Goal: Information Seeking & Learning: Compare options

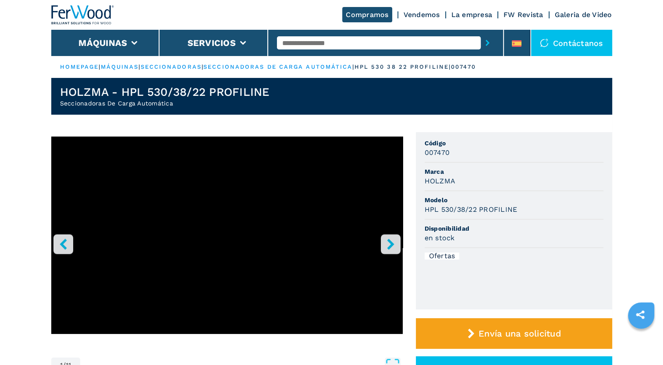
click at [396, 247] on button "right-button" at bounding box center [391, 244] width 20 height 20
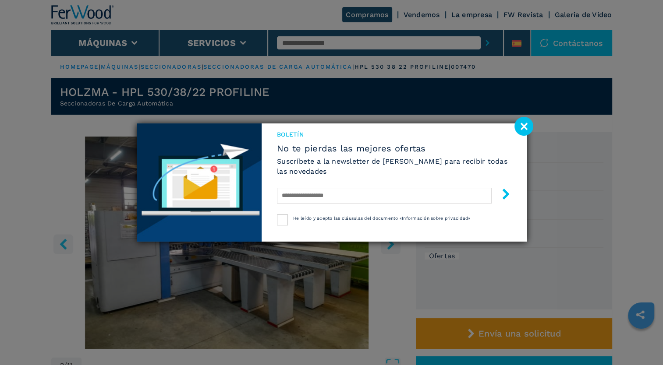
click at [522, 127] on image at bounding box center [523, 126] width 19 height 19
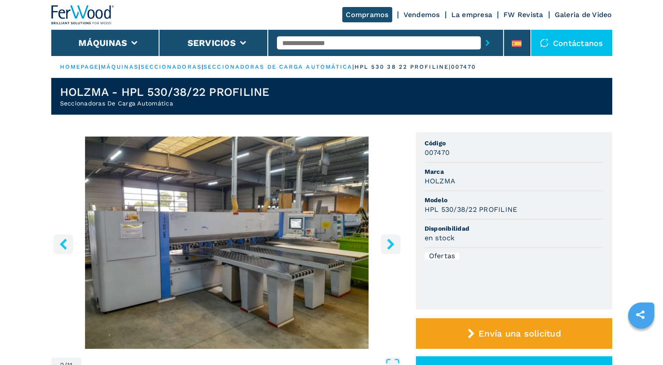
click at [390, 246] on icon "right-button" at bounding box center [390, 244] width 7 height 11
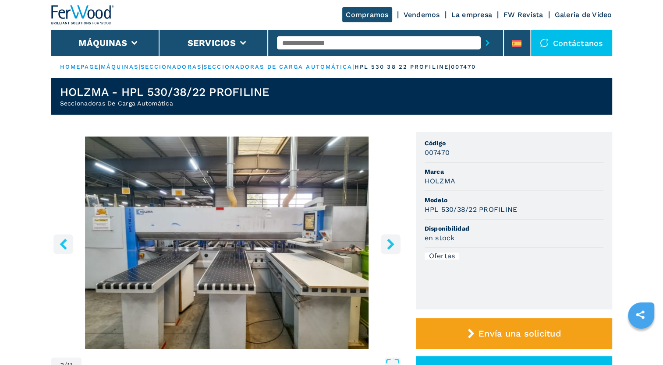
click at [390, 246] on icon "right-button" at bounding box center [390, 244] width 7 height 11
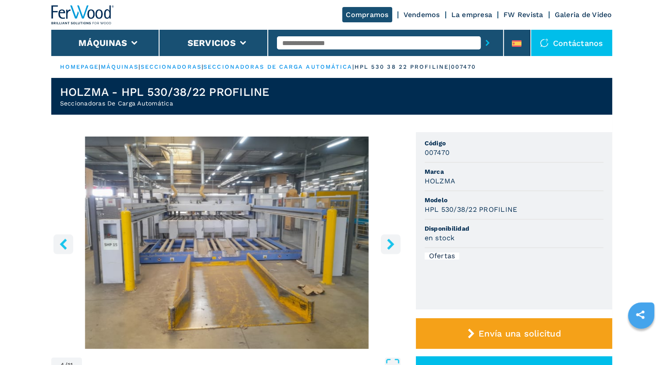
click at [390, 246] on icon "right-button" at bounding box center [390, 244] width 7 height 11
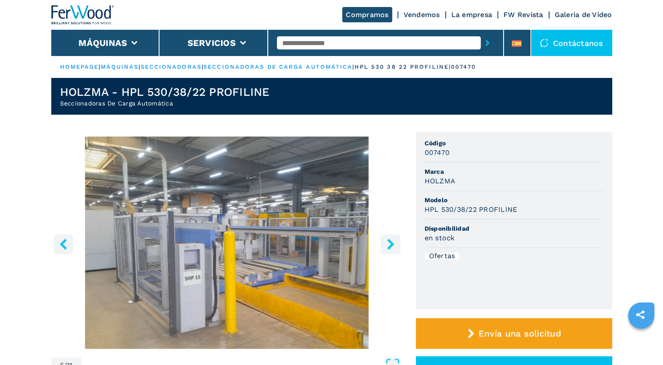
click at [390, 246] on icon "right-button" at bounding box center [390, 244] width 7 height 11
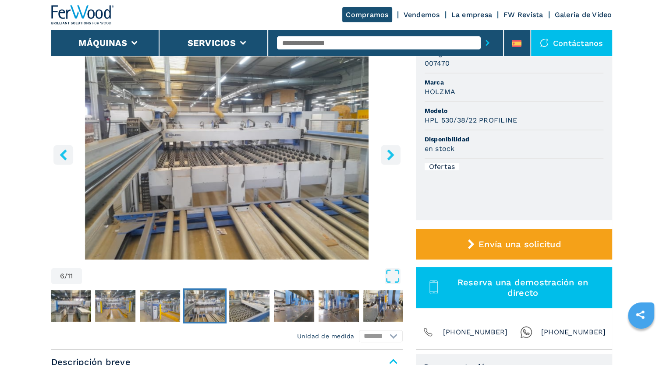
scroll to position [44, 0]
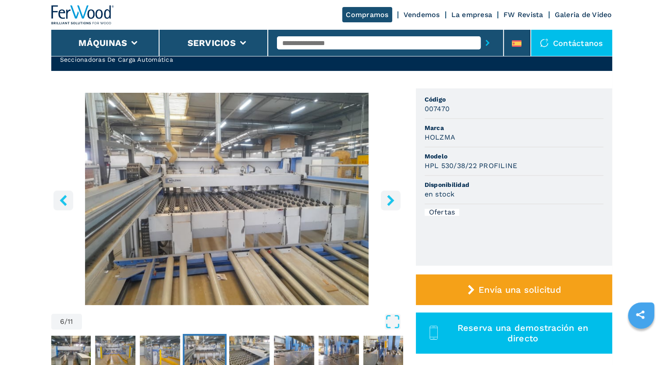
click at [387, 200] on icon "right-button" at bounding box center [390, 200] width 11 height 11
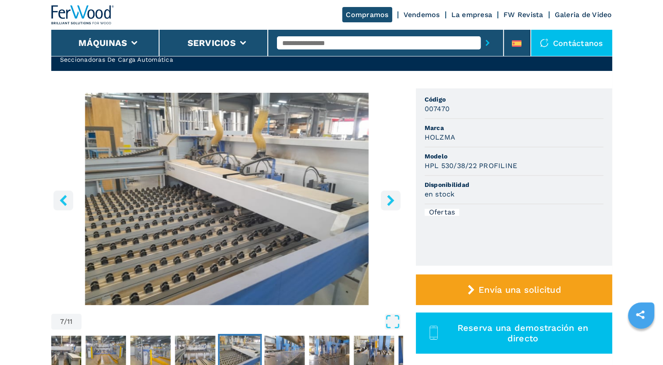
click at [387, 200] on icon "right-button" at bounding box center [390, 200] width 11 height 11
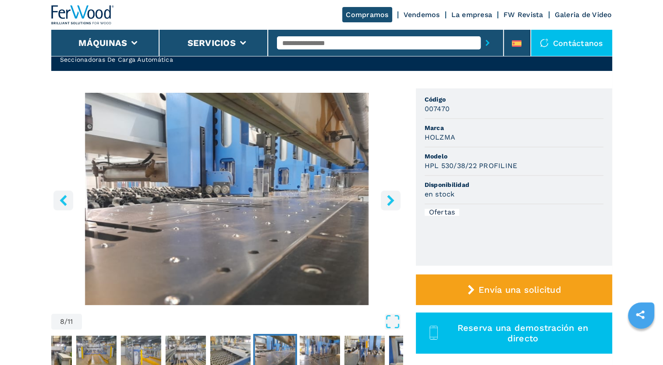
click at [387, 200] on icon "right-button" at bounding box center [390, 200] width 11 height 11
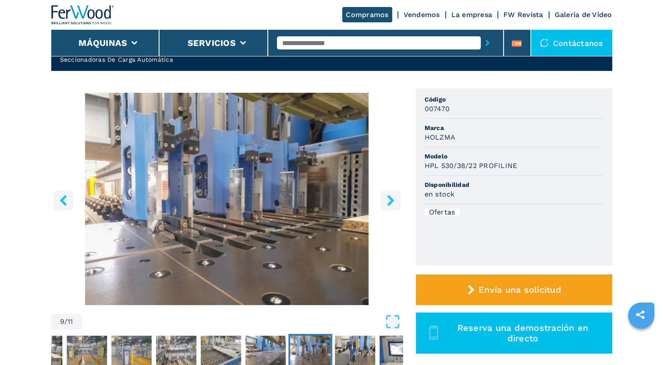
click at [387, 200] on icon "right-button" at bounding box center [390, 200] width 11 height 11
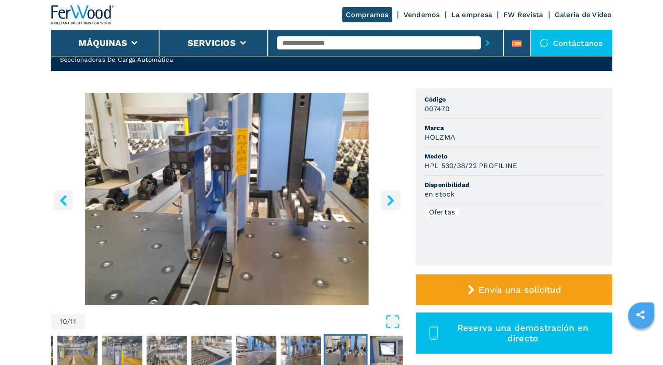
click at [393, 200] on icon "right-button" at bounding box center [390, 200] width 7 height 11
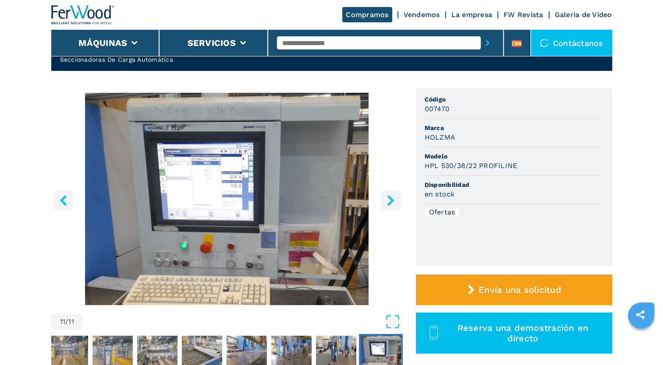
click at [393, 199] on icon "right-button" at bounding box center [390, 200] width 11 height 11
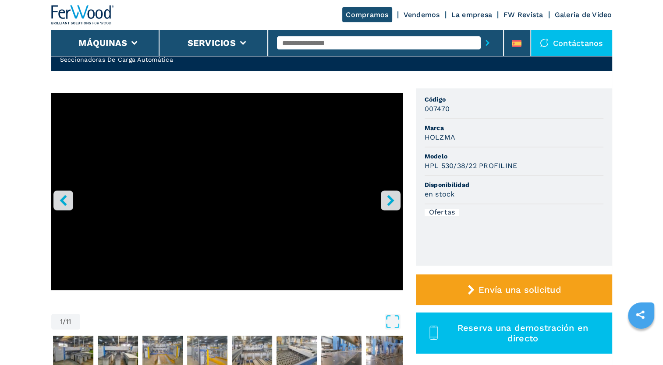
click at [393, 199] on icon "right-button" at bounding box center [390, 200] width 11 height 11
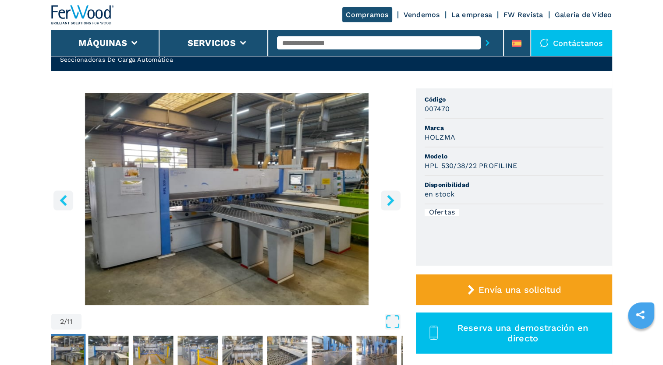
click at [393, 199] on icon "right-button" at bounding box center [390, 200] width 11 height 11
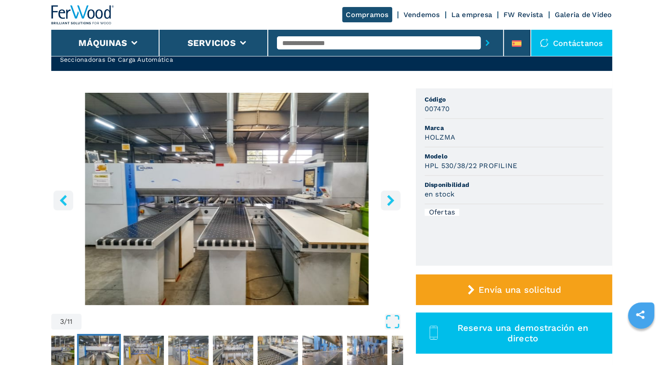
click at [393, 199] on icon "right-button" at bounding box center [390, 200] width 11 height 11
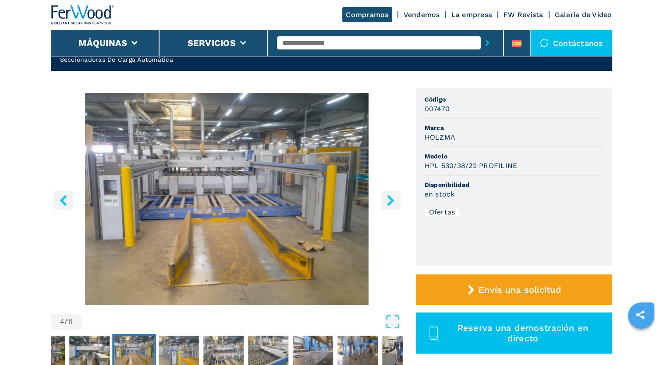
click at [393, 199] on icon "right-button" at bounding box center [390, 200] width 11 height 11
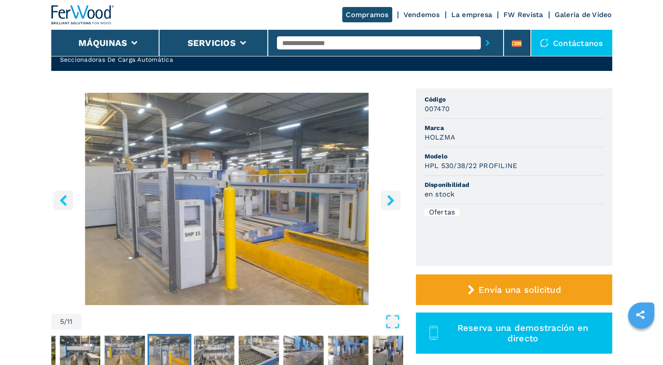
click at [393, 199] on icon "right-button" at bounding box center [390, 200] width 11 height 11
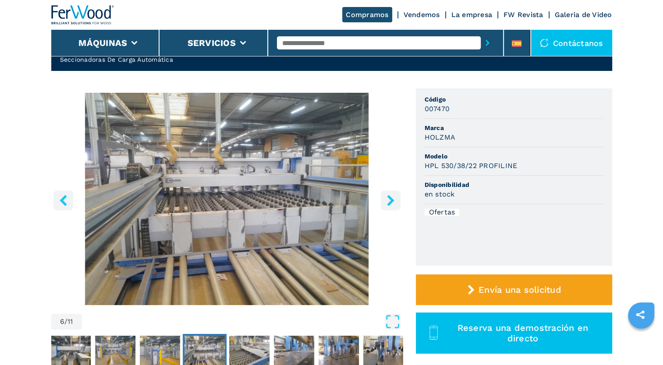
click at [393, 199] on icon "right-button" at bounding box center [390, 200] width 11 height 11
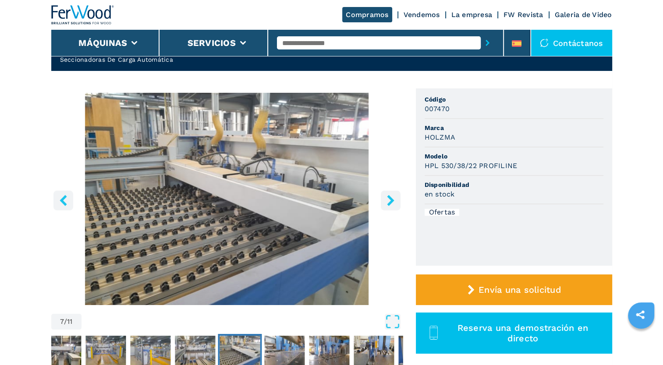
click at [393, 199] on icon "right-button" at bounding box center [390, 200] width 11 height 11
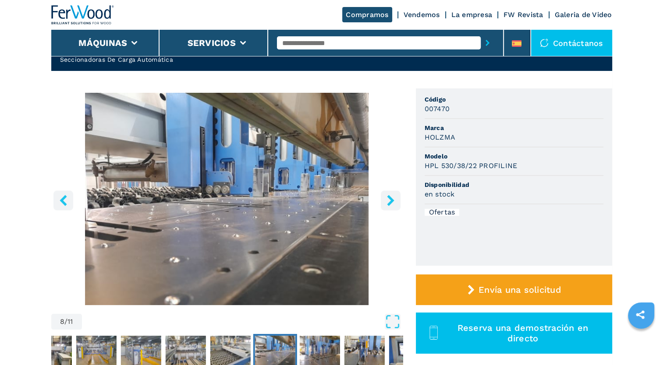
click at [387, 203] on icon "right-button" at bounding box center [390, 200] width 11 height 11
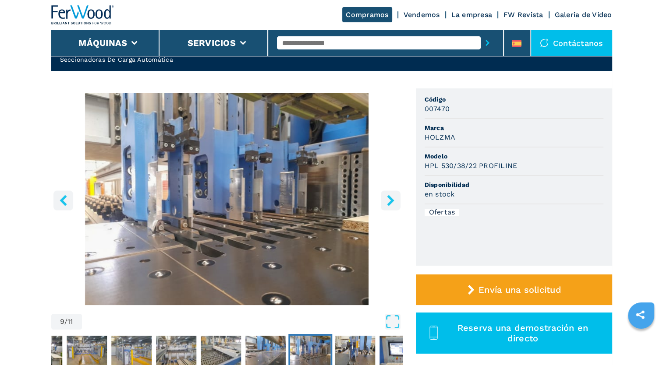
click at [63, 202] on icon "left-button" at bounding box center [63, 200] width 7 height 11
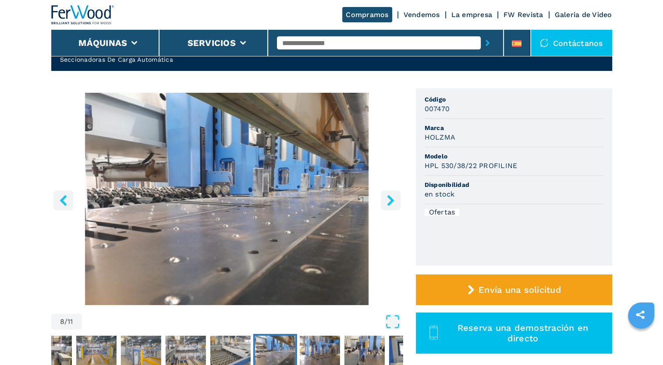
click at [63, 202] on icon "left-button" at bounding box center [63, 200] width 7 height 11
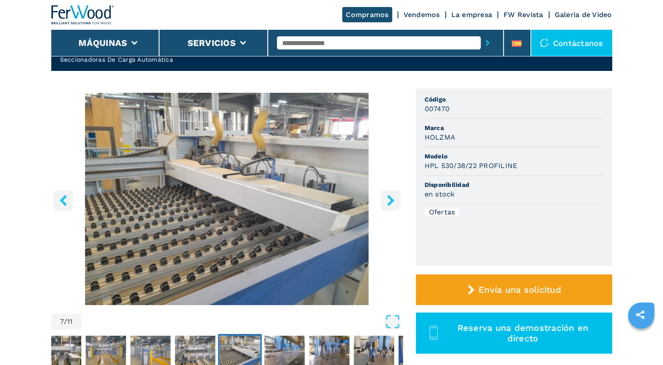
click at [63, 202] on icon "left-button" at bounding box center [63, 200] width 7 height 11
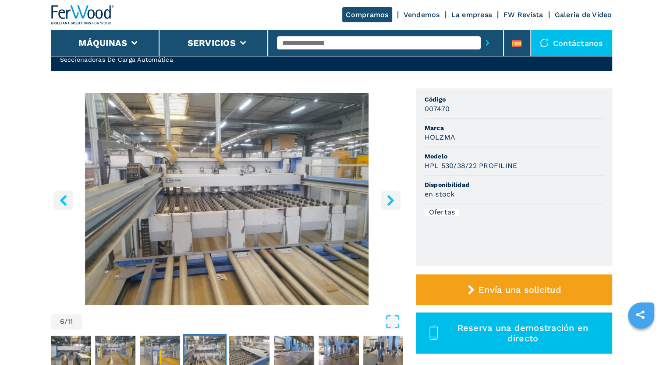
click at [63, 202] on icon "left-button" at bounding box center [63, 200] width 7 height 11
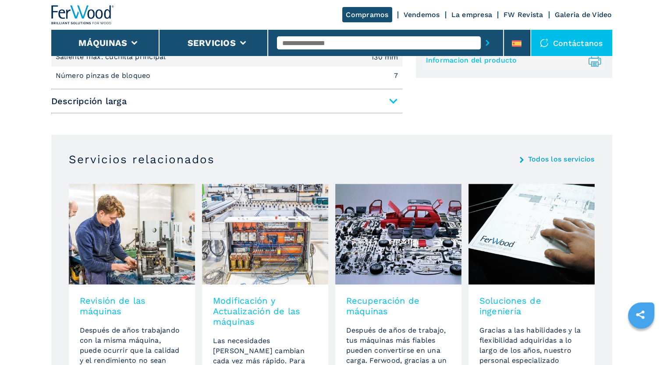
scroll to position [307, 0]
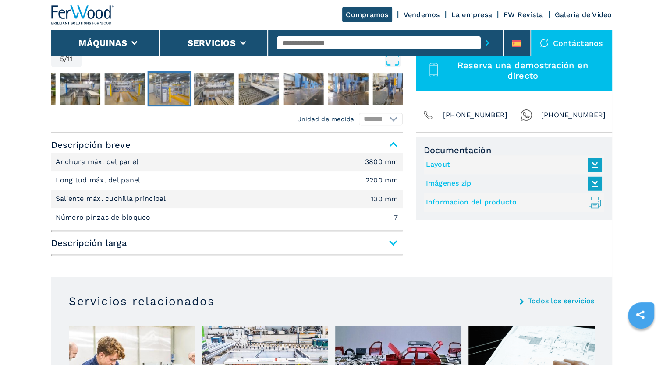
click at [591, 165] on icon at bounding box center [594, 165] width 19 height 18
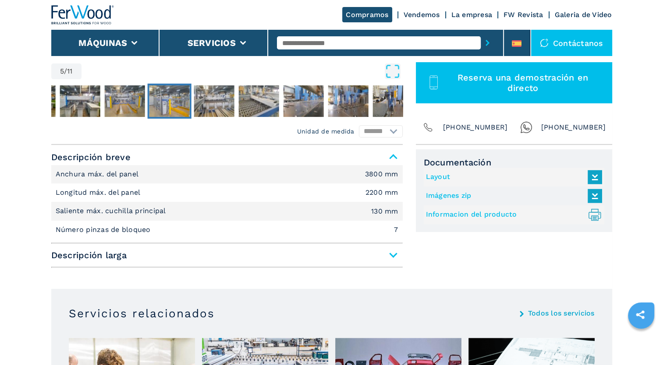
scroll to position [44, 0]
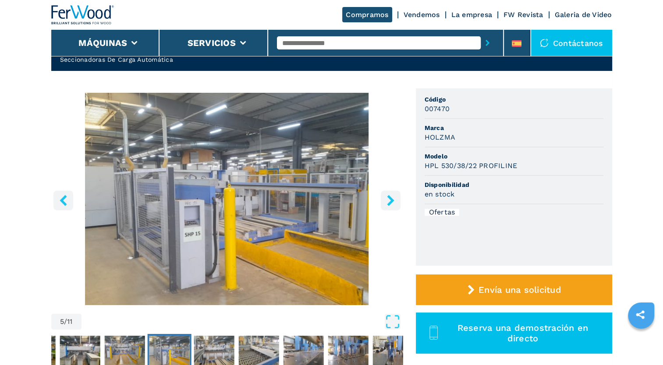
click at [393, 200] on icon "right-button" at bounding box center [390, 200] width 7 height 11
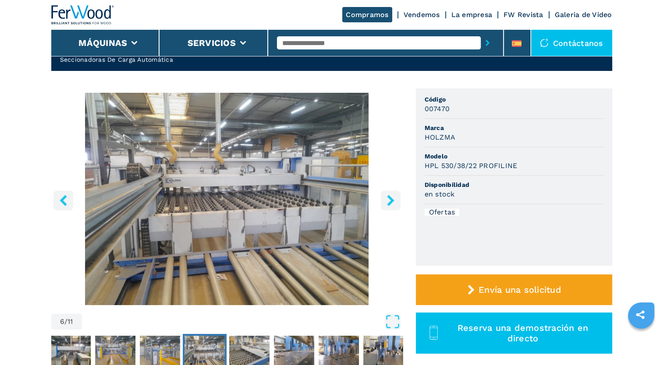
click at [393, 200] on icon "right-button" at bounding box center [390, 200] width 7 height 11
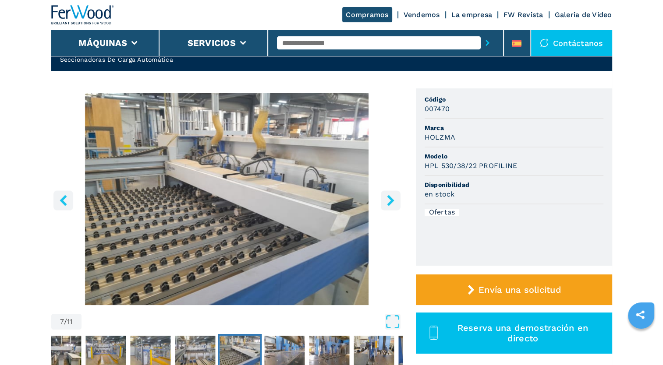
click at [393, 200] on icon "right-button" at bounding box center [390, 200] width 7 height 11
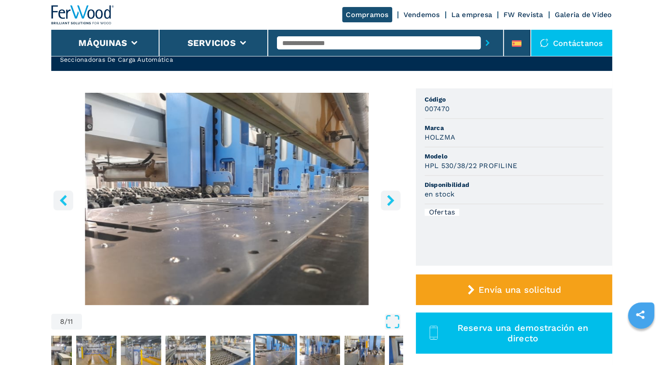
click at [393, 200] on icon "right-button" at bounding box center [390, 200] width 7 height 11
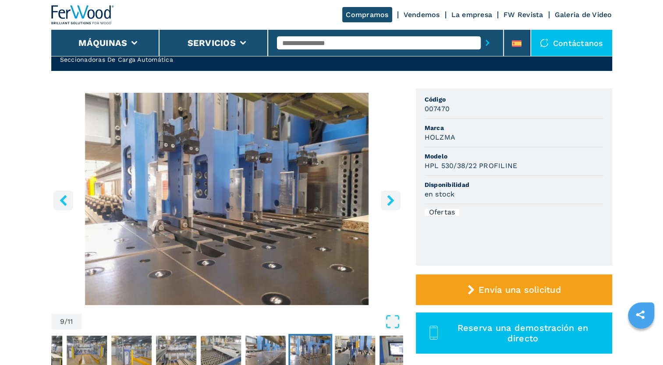
click at [393, 200] on icon "right-button" at bounding box center [390, 200] width 7 height 11
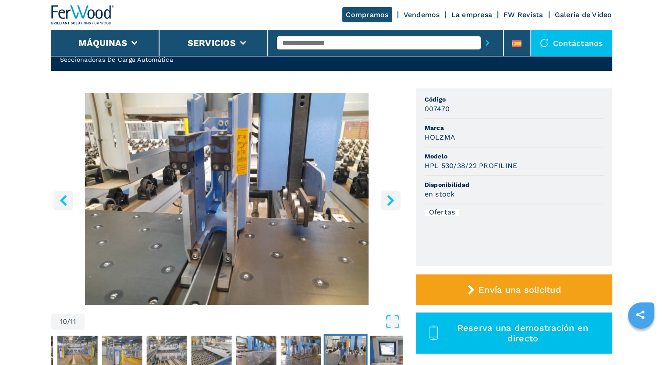
click at [393, 200] on icon "right-button" at bounding box center [390, 200] width 7 height 11
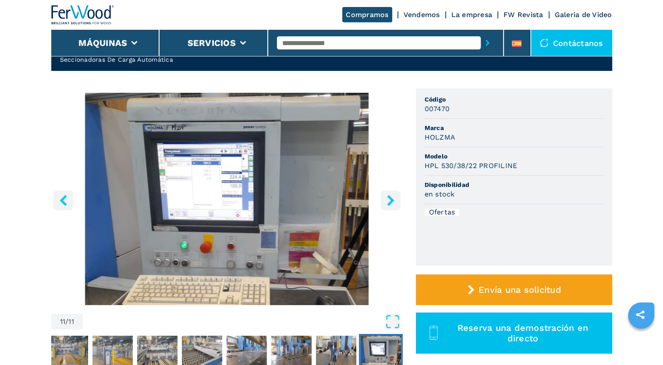
click at [393, 200] on icon "right-button" at bounding box center [390, 200] width 7 height 11
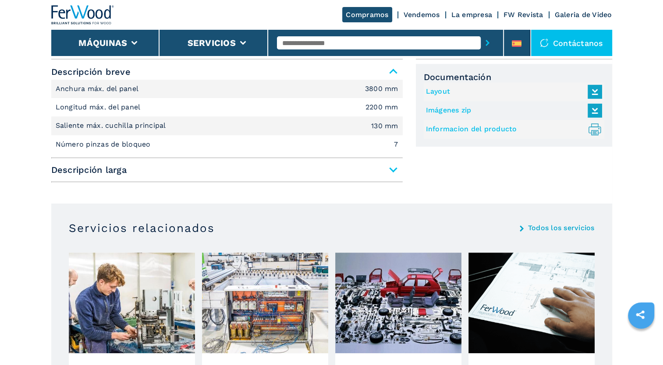
scroll to position [394, 0]
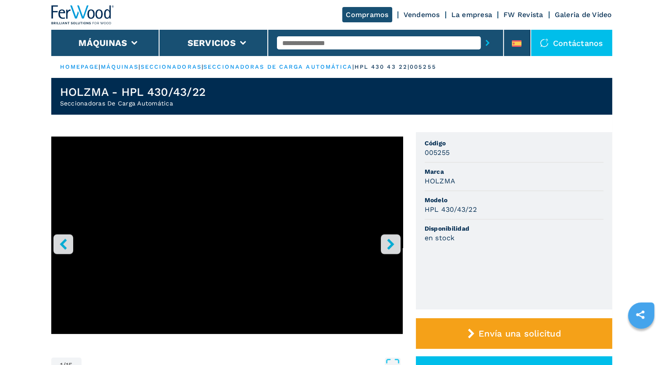
scroll to position [44, 0]
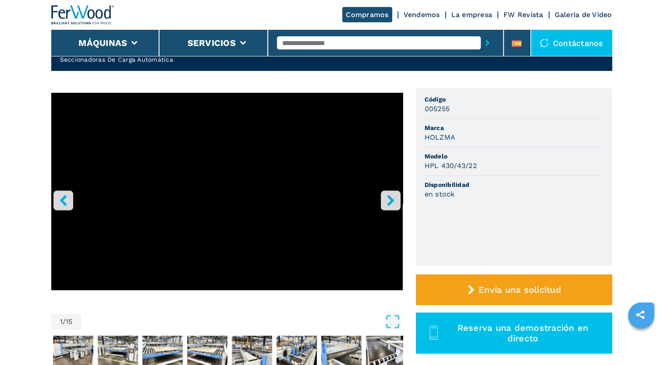
click at [396, 203] on button "right-button" at bounding box center [391, 201] width 20 height 20
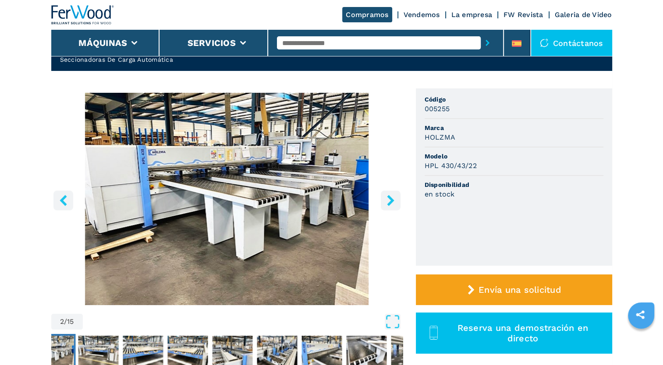
click at [396, 203] on button "right-button" at bounding box center [391, 201] width 20 height 20
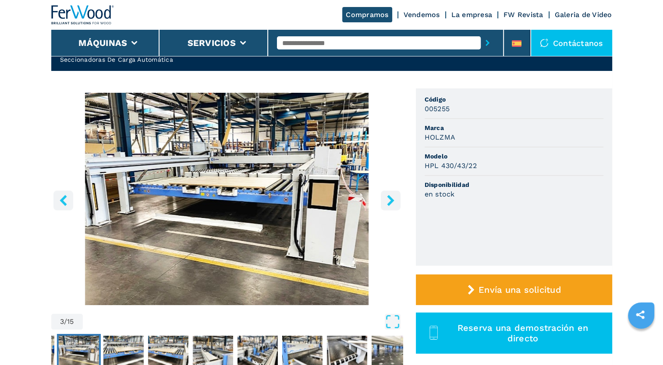
click at [396, 202] on button "right-button" at bounding box center [391, 201] width 20 height 20
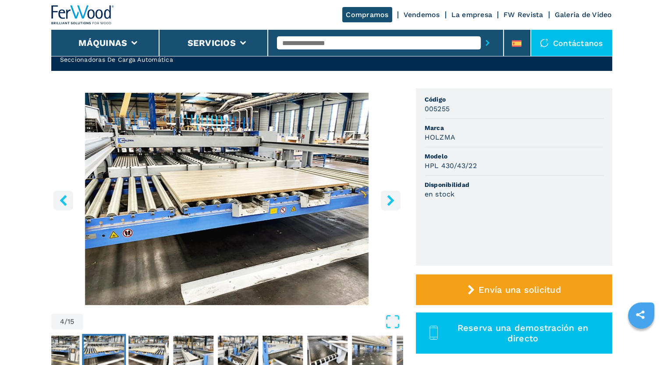
click at [396, 202] on button "right-button" at bounding box center [391, 201] width 20 height 20
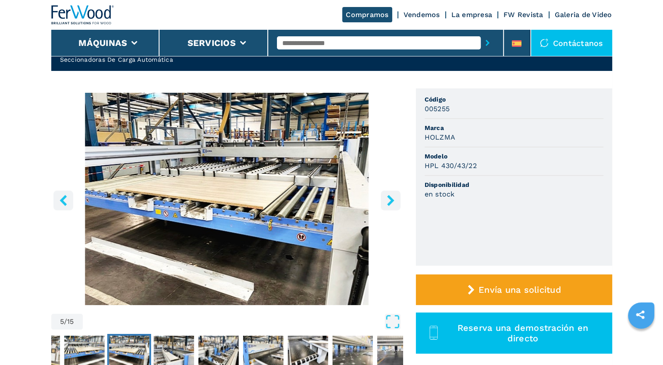
click at [396, 202] on button "right-button" at bounding box center [391, 201] width 20 height 20
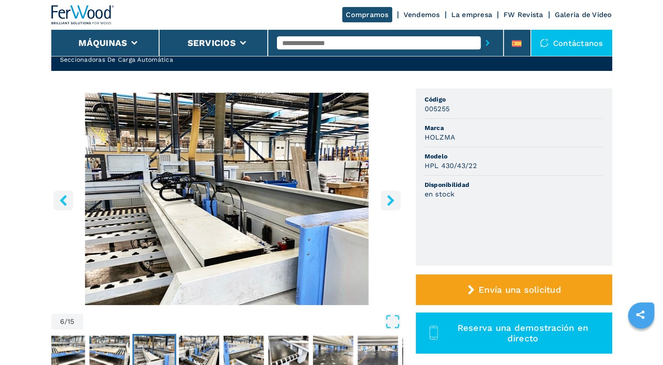
click at [396, 202] on button "right-button" at bounding box center [391, 201] width 20 height 20
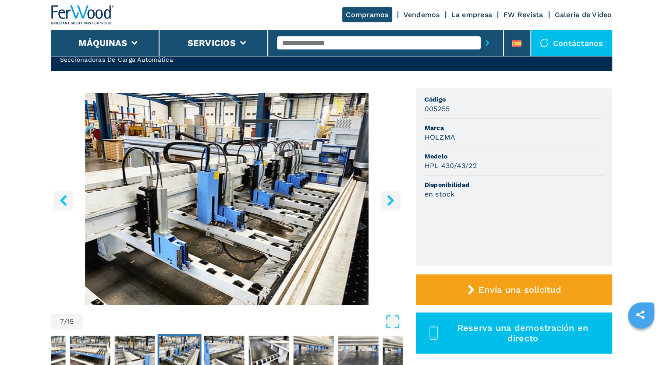
click at [395, 201] on icon "right-button" at bounding box center [390, 200] width 11 height 11
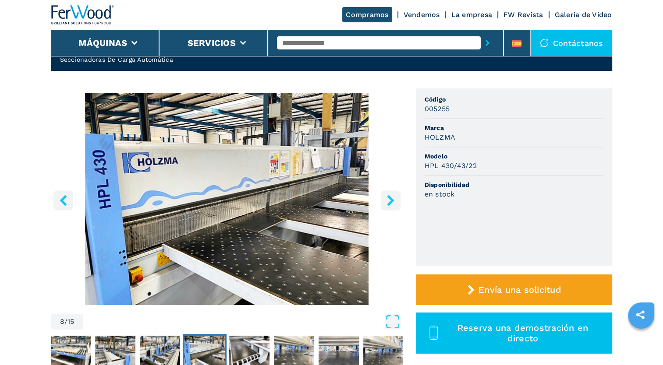
click at [395, 201] on icon "right-button" at bounding box center [390, 200] width 11 height 11
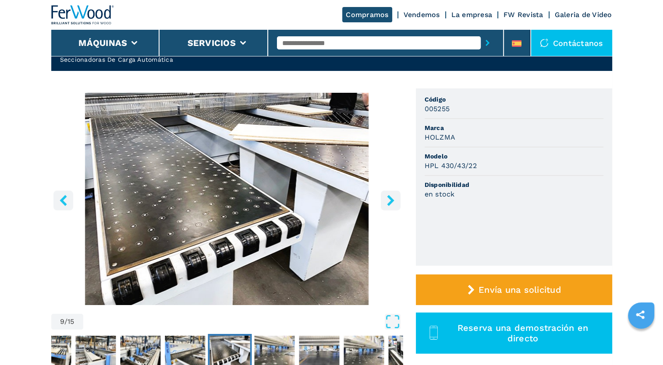
click at [395, 201] on icon "right-button" at bounding box center [390, 200] width 11 height 11
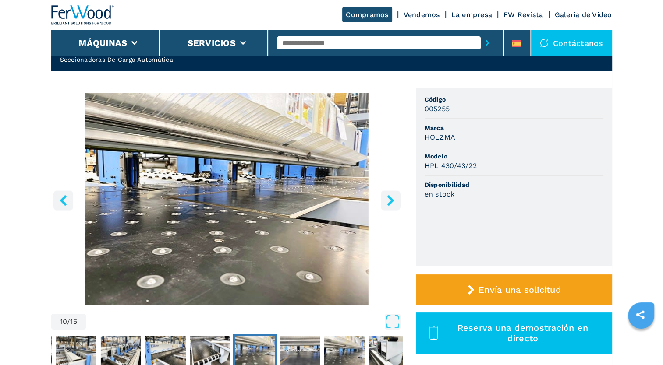
click at [395, 201] on icon "right-button" at bounding box center [390, 200] width 11 height 11
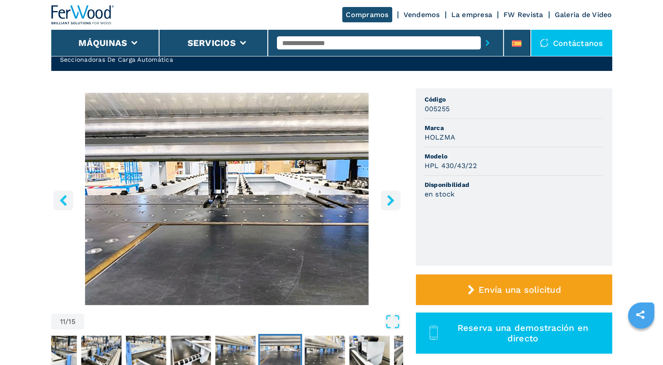
click at [395, 201] on icon "right-button" at bounding box center [390, 200] width 11 height 11
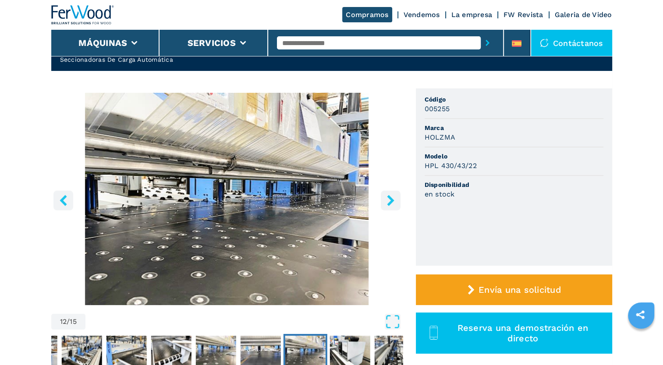
click at [395, 201] on icon "right-button" at bounding box center [390, 200] width 11 height 11
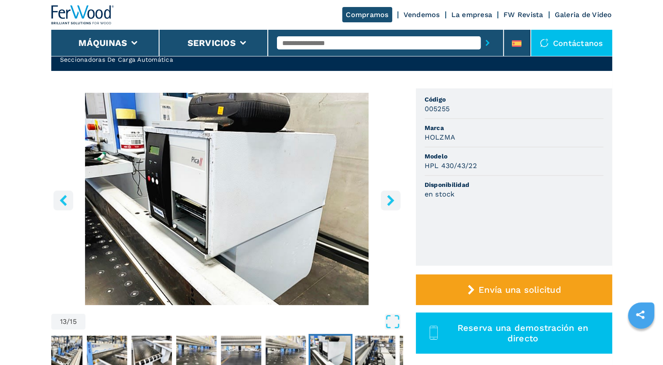
click at [60, 202] on icon "left-button" at bounding box center [63, 200] width 11 height 11
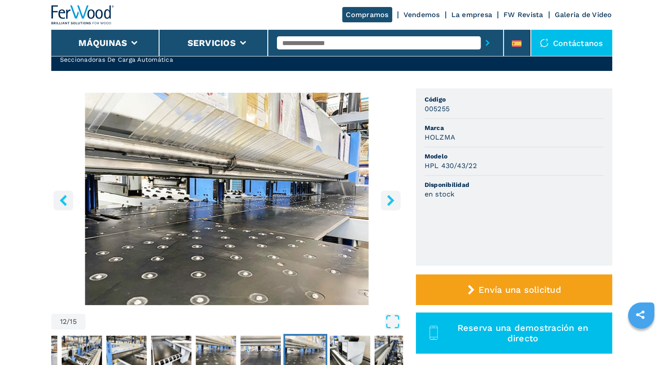
click at [64, 198] on icon "left-button" at bounding box center [63, 200] width 7 height 11
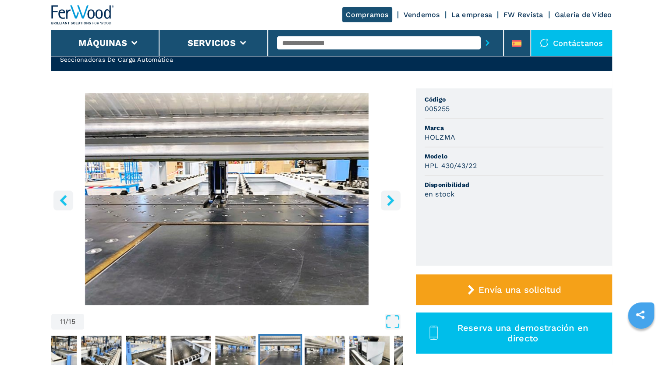
click at [64, 198] on icon "left-button" at bounding box center [63, 200] width 7 height 11
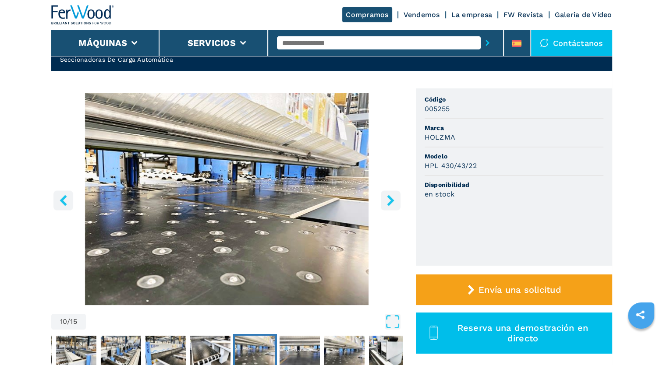
click at [64, 198] on icon "left-button" at bounding box center [63, 200] width 7 height 11
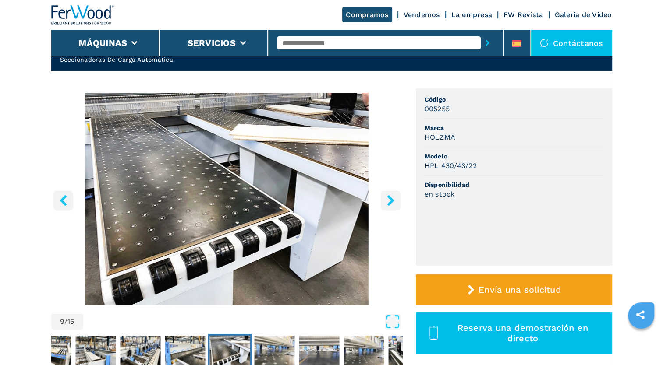
click at [64, 198] on icon "left-button" at bounding box center [63, 200] width 7 height 11
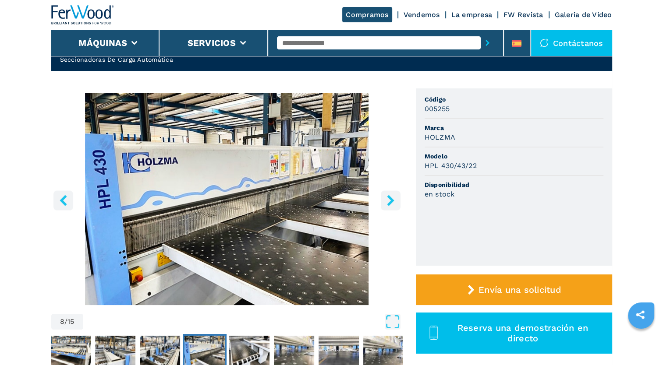
click at [61, 199] on icon "left-button" at bounding box center [63, 200] width 7 height 11
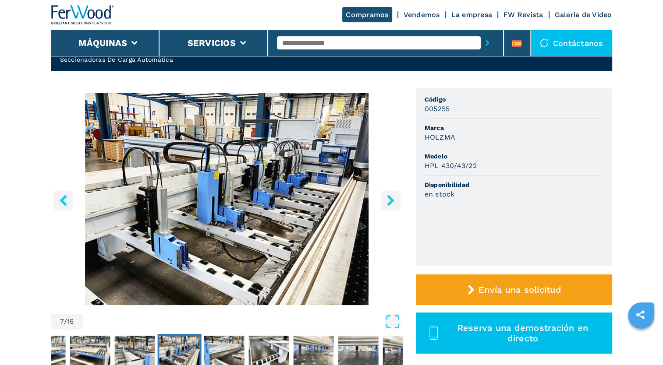
click at [61, 199] on icon "left-button" at bounding box center [63, 200] width 7 height 11
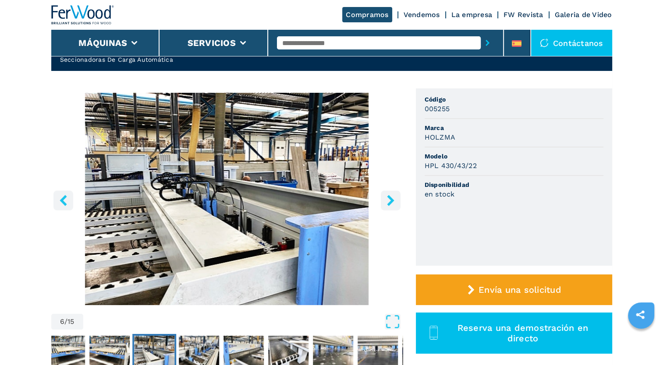
click at [61, 199] on icon "left-button" at bounding box center [63, 200] width 7 height 11
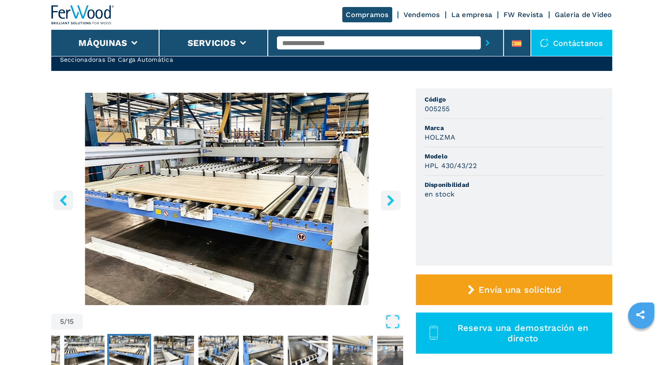
click at [61, 199] on icon "left-button" at bounding box center [63, 200] width 7 height 11
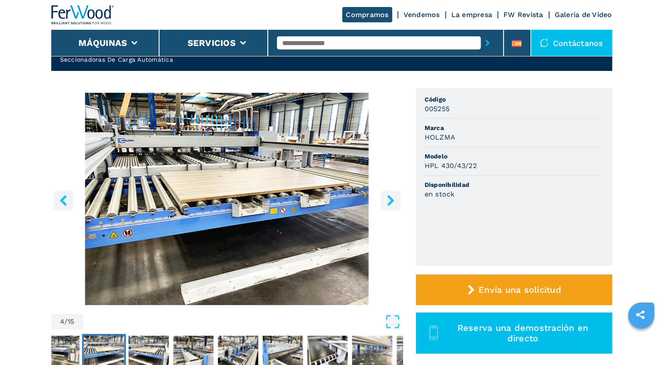
click at [64, 202] on icon "left-button" at bounding box center [63, 200] width 7 height 11
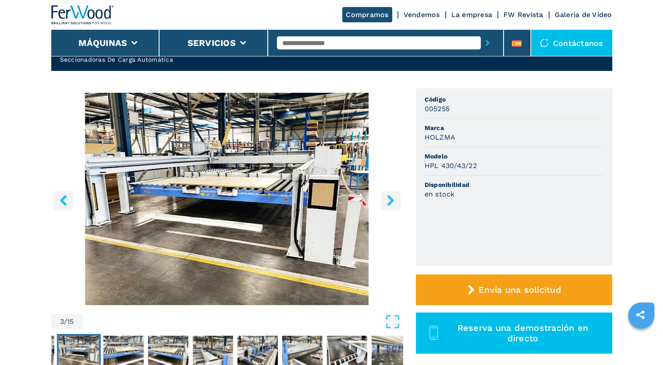
click at [389, 199] on icon "right-button" at bounding box center [390, 200] width 7 height 11
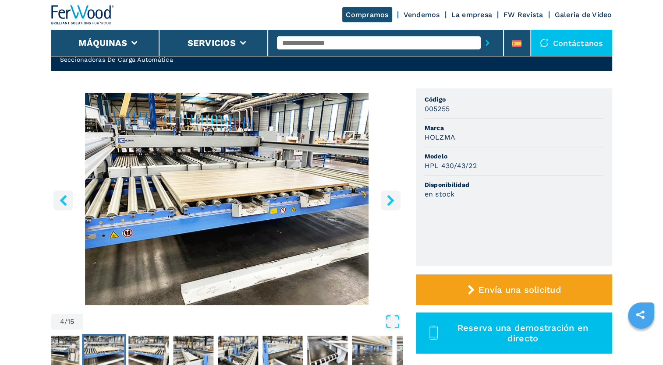
click at [389, 199] on icon "right-button" at bounding box center [390, 200] width 7 height 11
drag, startPoint x: 389, startPoint y: 199, endPoint x: 363, endPoint y: 196, distance: 26.5
click at [389, 199] on icon "right-button" at bounding box center [390, 200] width 7 height 11
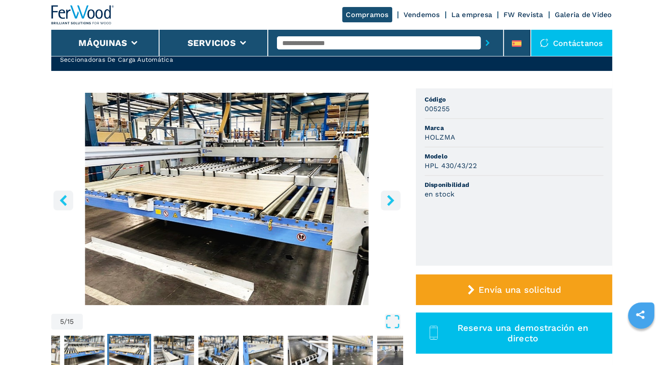
click at [391, 194] on button "right-button" at bounding box center [391, 201] width 20 height 20
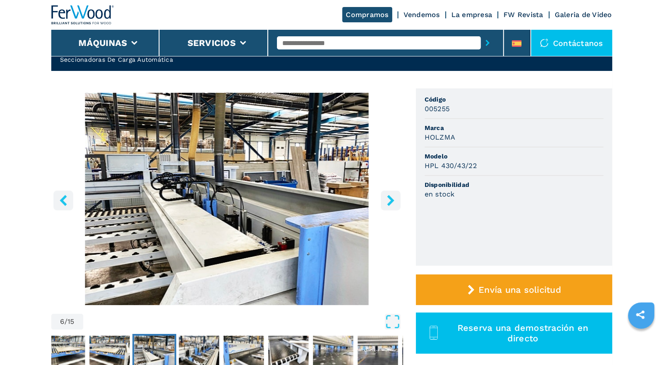
click at [391, 194] on button "right-button" at bounding box center [391, 201] width 20 height 20
